Goal: Find specific page/section: Find specific page/section

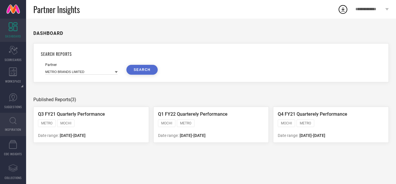
click at [24, 115] on link "INSPIRATION" at bounding box center [13, 124] width 26 height 23
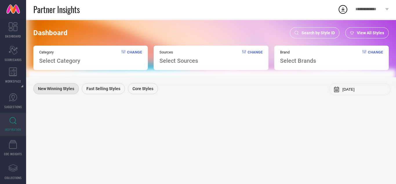
click at [317, 33] on span "Search by Style ID" at bounding box center [318, 32] width 33 height 5
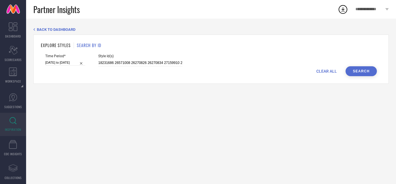
drag, startPoint x: 333, startPoint y: 70, endPoint x: 300, endPoint y: 70, distance: 33.1
click at [333, 70] on span "CLEAR ALL" at bounding box center [327, 71] width 21 height 5
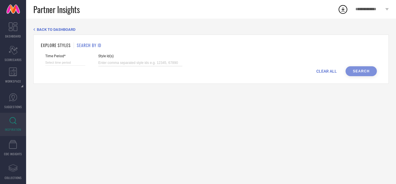
click at [158, 63] on input at bounding box center [140, 62] width 84 height 7
paste input "21981674 23657576 23805342 23805348 23805360 23805380 24096892 24096924 2687316…"
type input "21981674 23657576 23805342 23805348 23805360 23805380 24096892 24096924 2687316…"
click at [49, 62] on input at bounding box center [65, 62] width 40 height 6
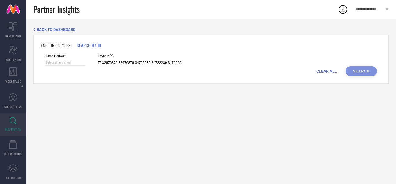
select select "8"
select select "2025"
select select "9"
select select "2025"
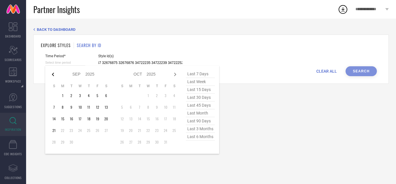
type input "21981674 23657576 23805342 23805348 23805360 23805380 24096892 24096924 2687316…"
click at [55, 73] on icon at bounding box center [53, 74] width 7 height 7
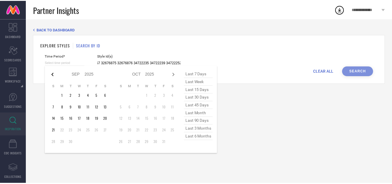
scroll to position [0, 0]
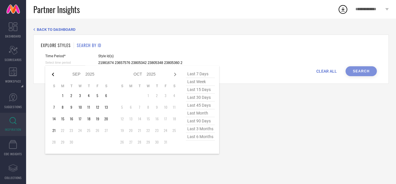
select select "6"
select select "2025"
select select "7"
select select "2025"
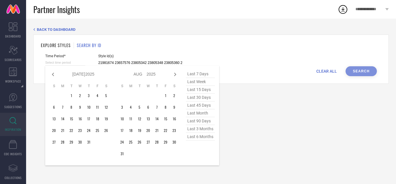
click at [55, 73] on icon at bounding box center [53, 74] width 7 height 7
select select "5"
select select "2025"
select select "6"
select select "2025"
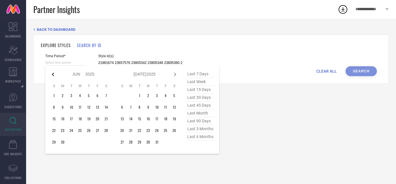
click at [55, 73] on icon at bounding box center [53, 74] width 7 height 7
select select "4"
select select "2025"
select select "5"
select select "2025"
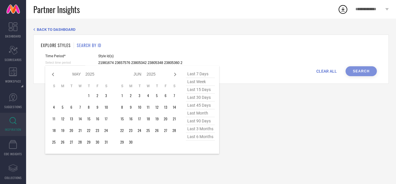
click at [55, 73] on icon at bounding box center [53, 74] width 7 height 7
select select "3"
select select "2025"
select select "4"
select select "2025"
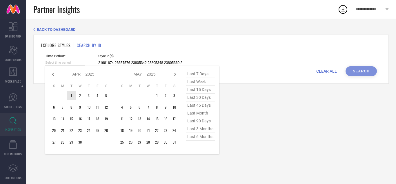
type input "After [DATE]"
click at [71, 95] on td "1" at bounding box center [71, 95] width 9 height 9
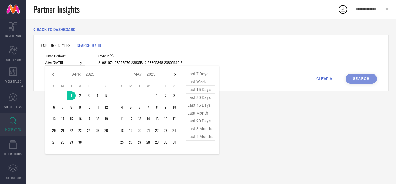
click at [177, 75] on icon at bounding box center [175, 74] width 7 height 7
select select "4"
select select "2025"
select select "5"
select select "2025"
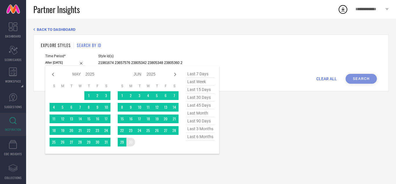
type input "[DATE] to [DATE]"
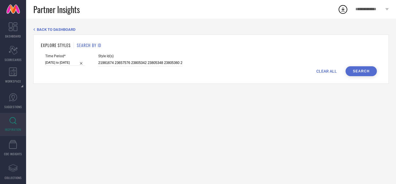
click at [373, 70] on button "Search" at bounding box center [361, 71] width 31 height 10
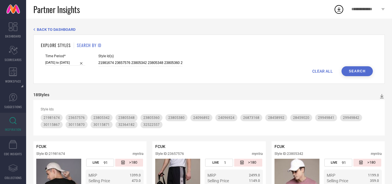
click at [62, 62] on input "[DATE] to [DATE]" at bounding box center [65, 62] width 40 height 6
select select "3"
select select "2025"
select select "4"
select select "2025"
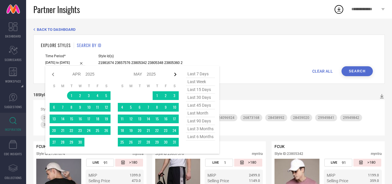
click at [174, 74] on icon at bounding box center [175, 74] width 7 height 7
select select "4"
select select "2025"
select select "5"
select select "2025"
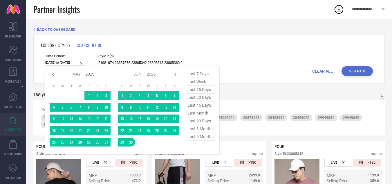
click at [174, 74] on icon at bounding box center [175, 74] width 7 height 7
select select "5"
select select "2025"
select select "6"
select select "2025"
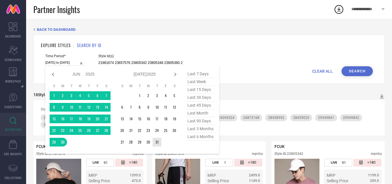
type input "After [DATE]"
click at [159, 142] on td "31" at bounding box center [157, 142] width 9 height 9
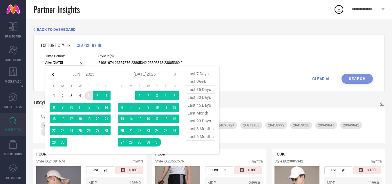
click at [53, 72] on icon at bounding box center [53, 74] width 7 height 7
select select "4"
select select "2025"
select select "5"
select select "2025"
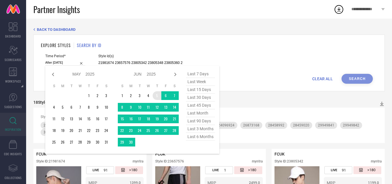
click at [53, 72] on icon at bounding box center [53, 74] width 7 height 7
select select "3"
select select "2025"
select select "4"
select select "2025"
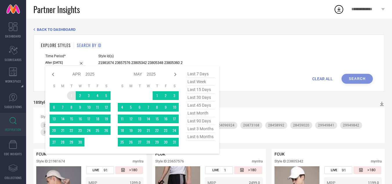
type input "[DATE] to [DATE]"
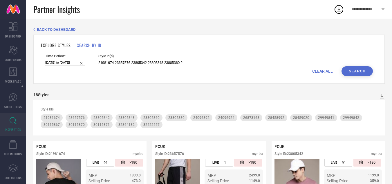
click at [365, 71] on button "Search" at bounding box center [357, 71] width 31 height 10
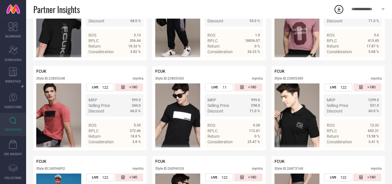
scroll to position [174, 0]
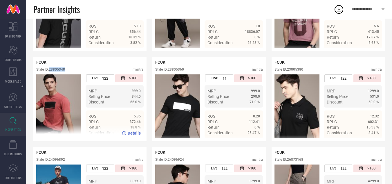
drag, startPoint x: 71, startPoint y: 70, endPoint x: 50, endPoint y: 71, distance: 21.5
click at [50, 71] on div "Style ID: 23805348 myntra" at bounding box center [89, 70] width 107 height 7
copy div "23805348"
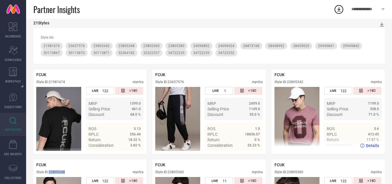
scroll to position [0, 0]
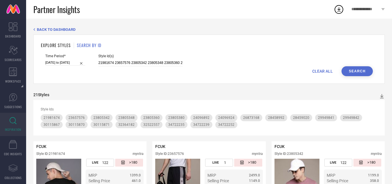
click at [319, 71] on span "CLEAR ALL" at bounding box center [322, 71] width 21 height 5
click at [171, 64] on input at bounding box center [140, 62] width 84 height 7
paste input "21518114 21981972 21982030 21982132 23805288 23805388 24095842 24095858 2409589…"
type input "21518114 21981972 21982030 21982132 23805288 23805388 24095842 24095858 2409589…"
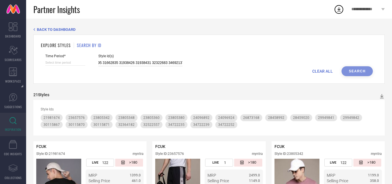
click at [58, 63] on input at bounding box center [65, 62] width 40 height 6
select select "8"
select select "2025"
select select "9"
select select "2025"
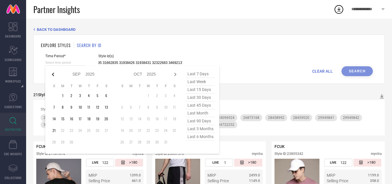
type input "21518114 21981972 21982030 21982132 23805288 23805388 24095842 24095858 2409589…"
click at [53, 76] on icon at bounding box center [53, 74] width 7 height 7
select select "7"
select select "2025"
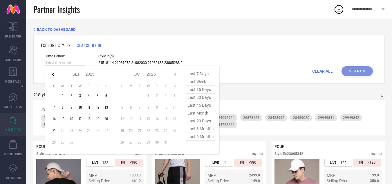
select select "8"
select select "2025"
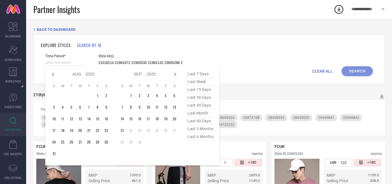
click at [53, 76] on icon at bounding box center [53, 74] width 7 height 7
select select "6"
select select "2025"
select select "7"
select select "2025"
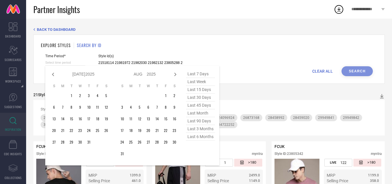
click at [53, 76] on icon at bounding box center [53, 74] width 7 height 7
select select "4"
select select "2025"
select select "5"
select select "2025"
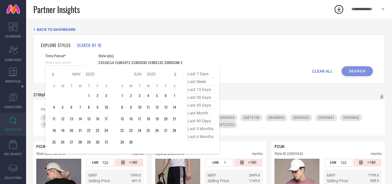
click at [53, 76] on icon at bounding box center [53, 74] width 7 height 7
select select "3"
select select "2025"
select select "4"
select select "2025"
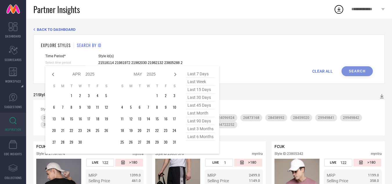
click at [53, 76] on icon at bounding box center [53, 74] width 7 height 7
select select "2"
select select "2025"
select select "3"
select select "2025"
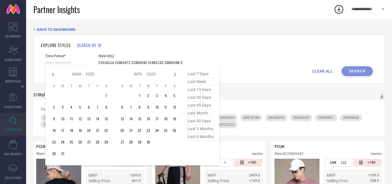
click at [53, 76] on icon at bounding box center [53, 74] width 7 height 7
select select "1"
select select "2025"
select select "2"
select select "2025"
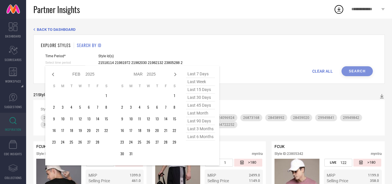
type input "After [DATE]"
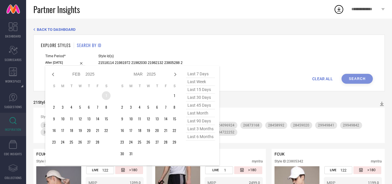
click at [107, 96] on td "1" at bounding box center [106, 95] width 9 height 9
click at [177, 71] on icon at bounding box center [175, 74] width 7 height 7
select select "2"
select select "2025"
select select "3"
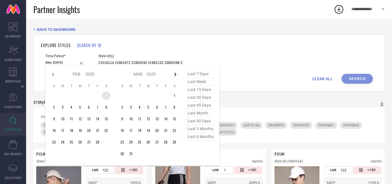
select select "2025"
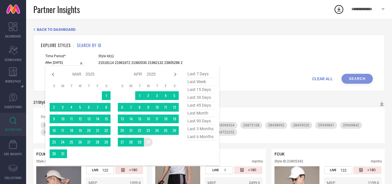
type input "[DATE] to [DATE]"
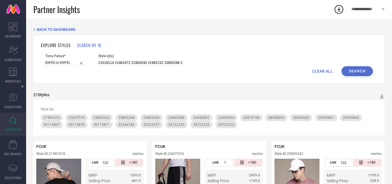
click at [358, 70] on button "Search" at bounding box center [357, 71] width 31 height 10
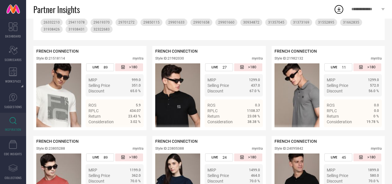
scroll to position [116, 0]
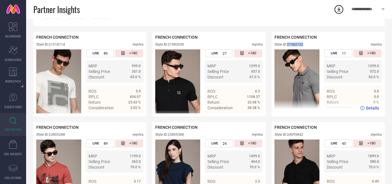
drag, startPoint x: 303, startPoint y: 45, endPoint x: 288, endPoint y: 45, distance: 15.1
click at [288, 45] on div "Style ID: 21982132" at bounding box center [289, 44] width 29 height 4
copy div "21982132"
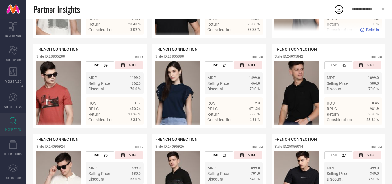
scroll to position [203, 0]
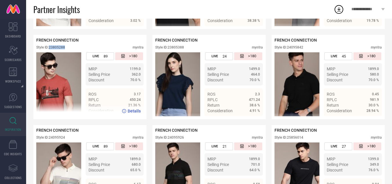
drag, startPoint x: 66, startPoint y: 48, endPoint x: 50, endPoint y: 45, distance: 15.8
click at [50, 45] on div "FRENCH CONNECTION Style ID: 23805288 myntra" at bounding box center [89, 45] width 107 height 15
copy div "23805288"
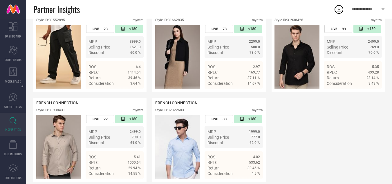
scroll to position [870, 0]
